Goal: Task Accomplishment & Management: Manage account settings

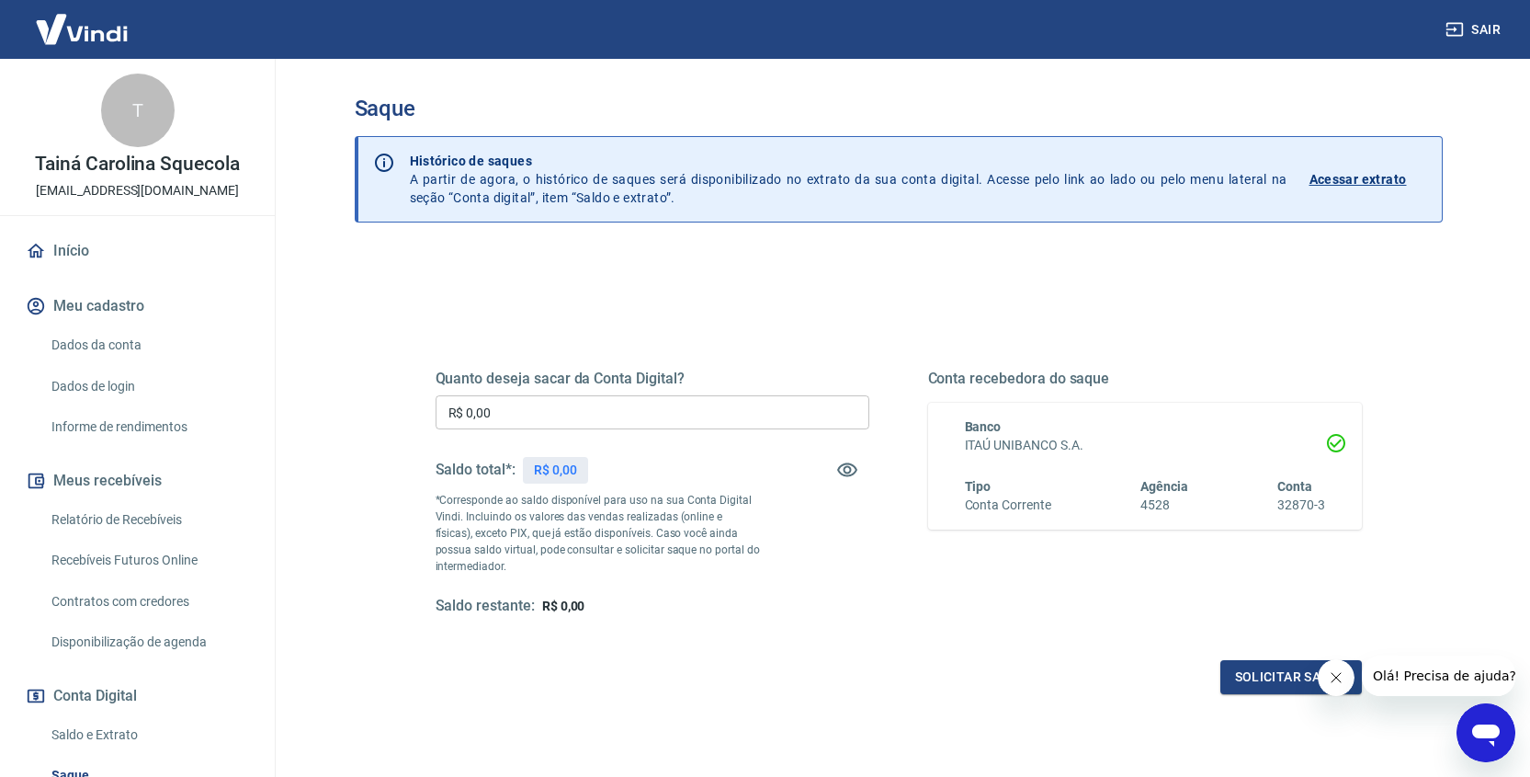
click at [1353, 186] on p "Acessar extrato" at bounding box center [1358, 179] width 97 height 18
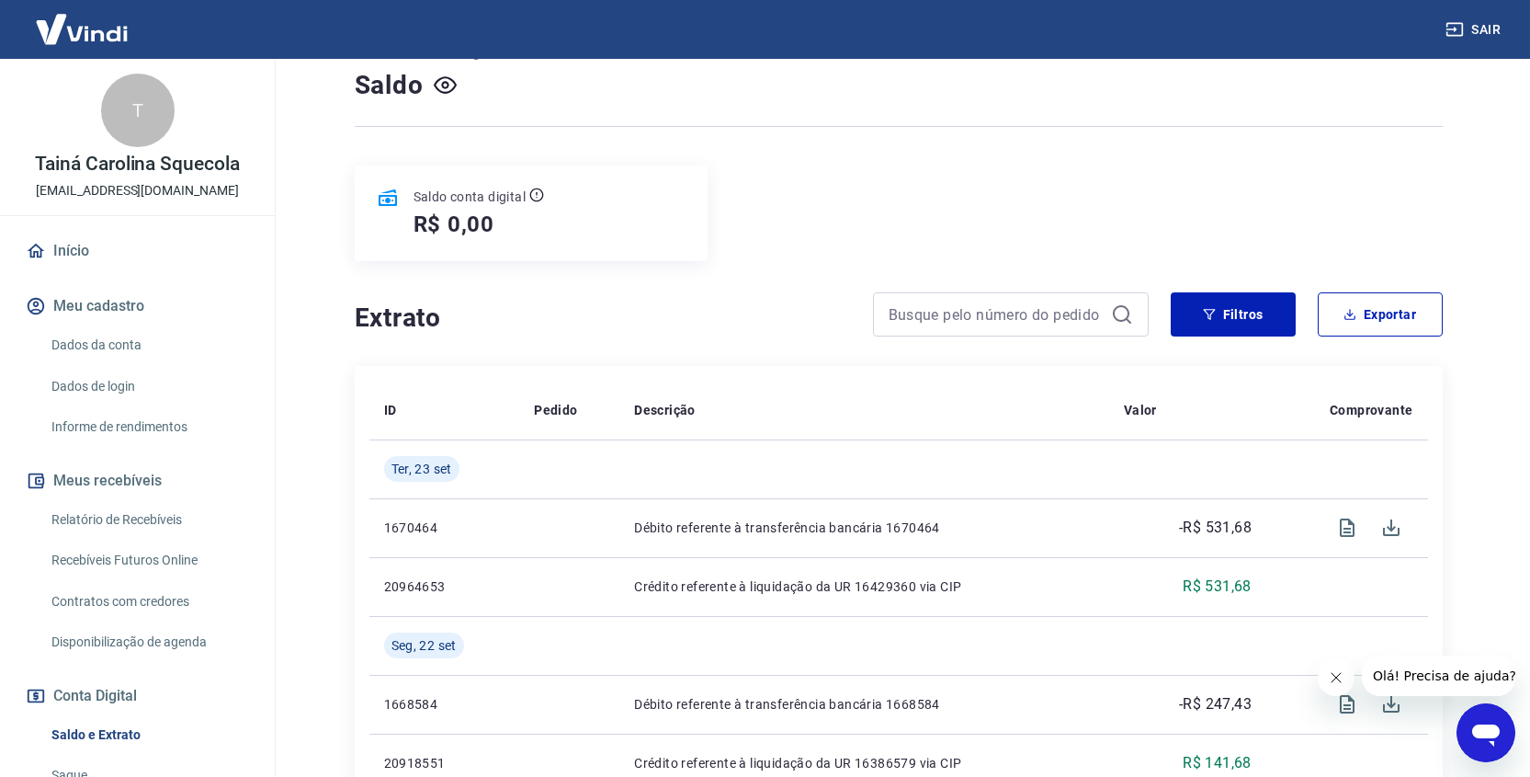
scroll to position [147, 0]
